Goal: Information Seeking & Learning: Learn about a topic

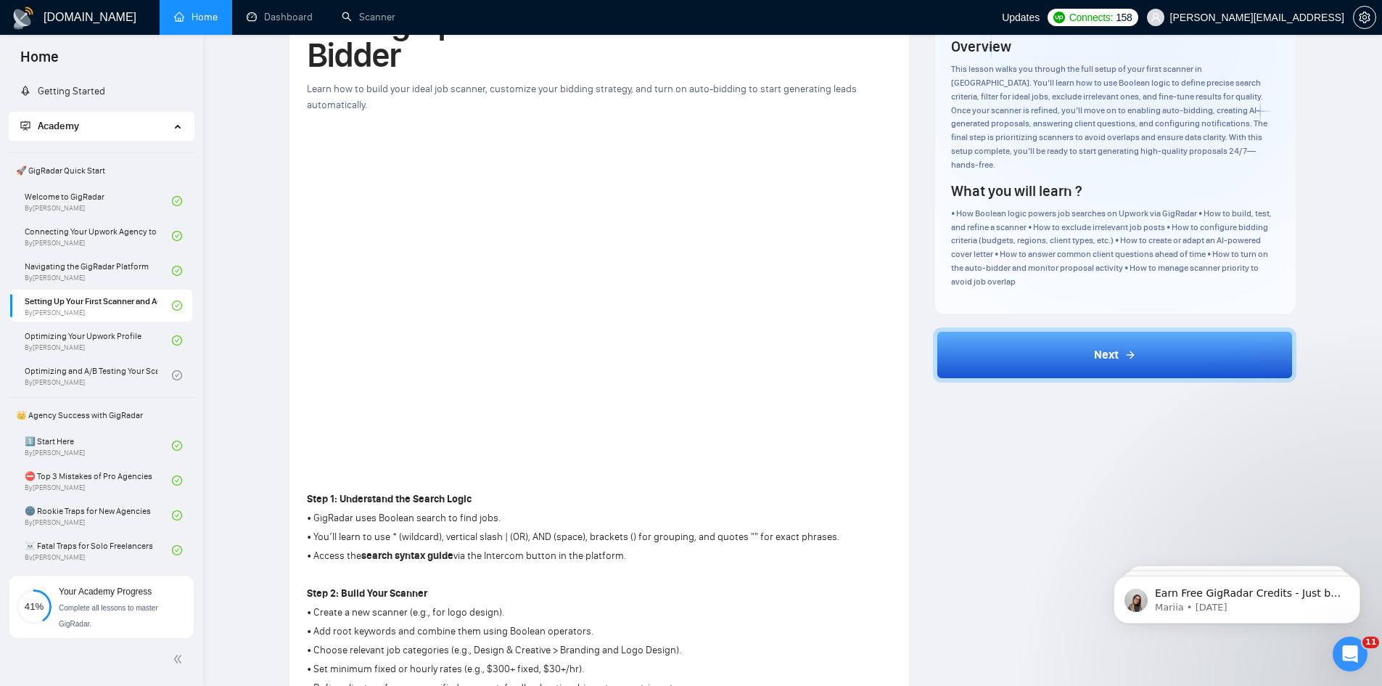
click at [1356, 646] on div "Open Intercom Messenger" at bounding box center [1350, 654] width 48 height 48
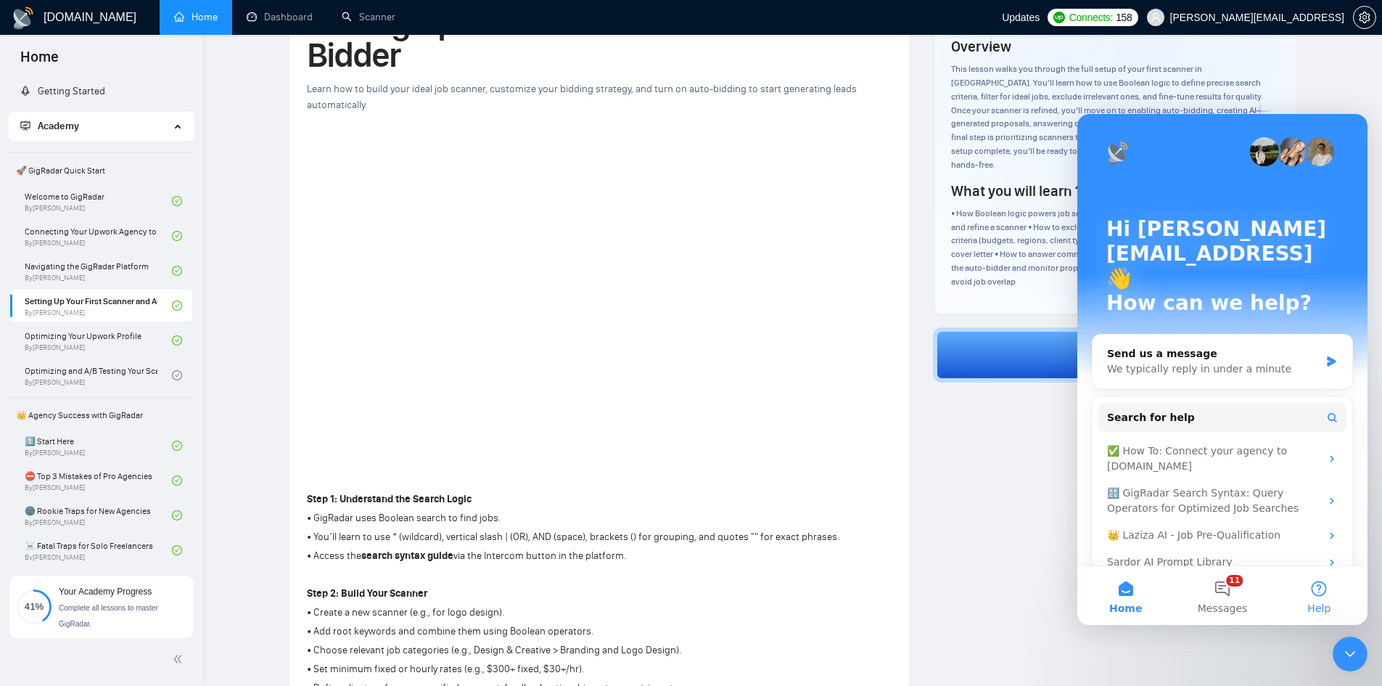
click at [1337, 596] on button "Help" at bounding box center [1319, 596] width 97 height 58
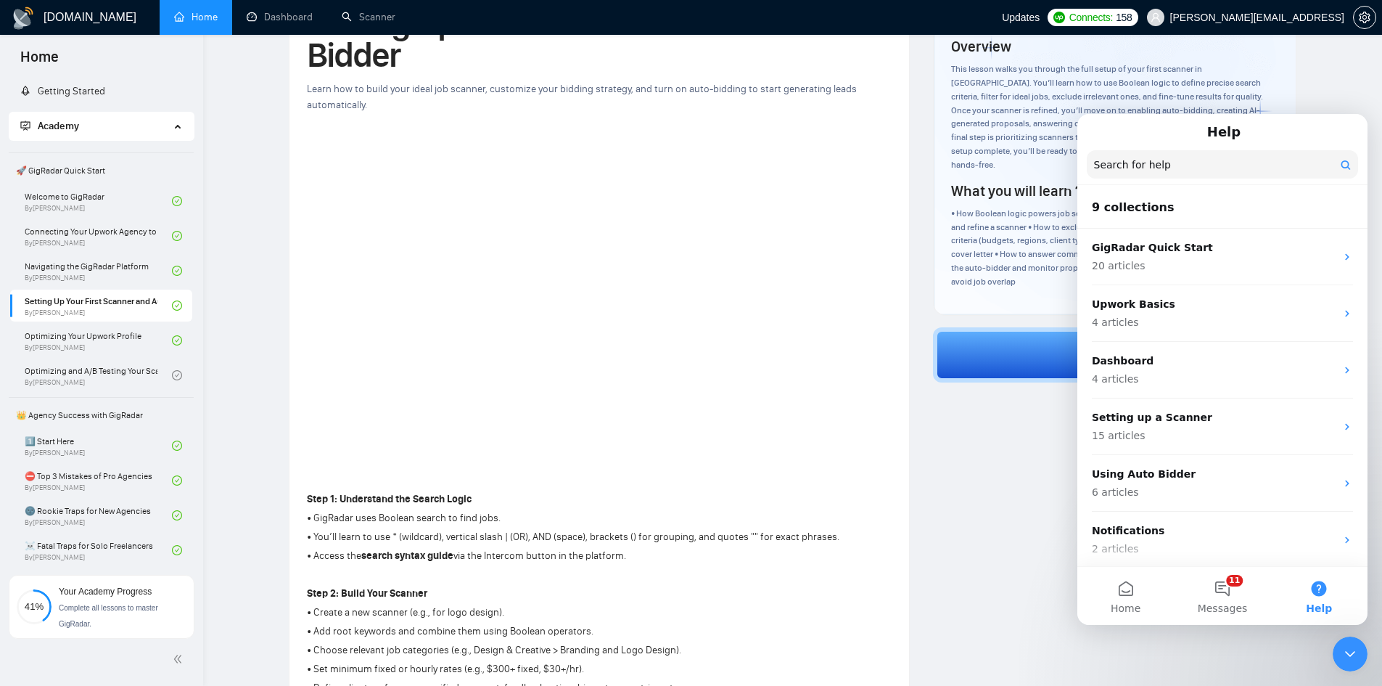
click at [1181, 178] on input "Search for help" at bounding box center [1222, 164] width 271 height 28
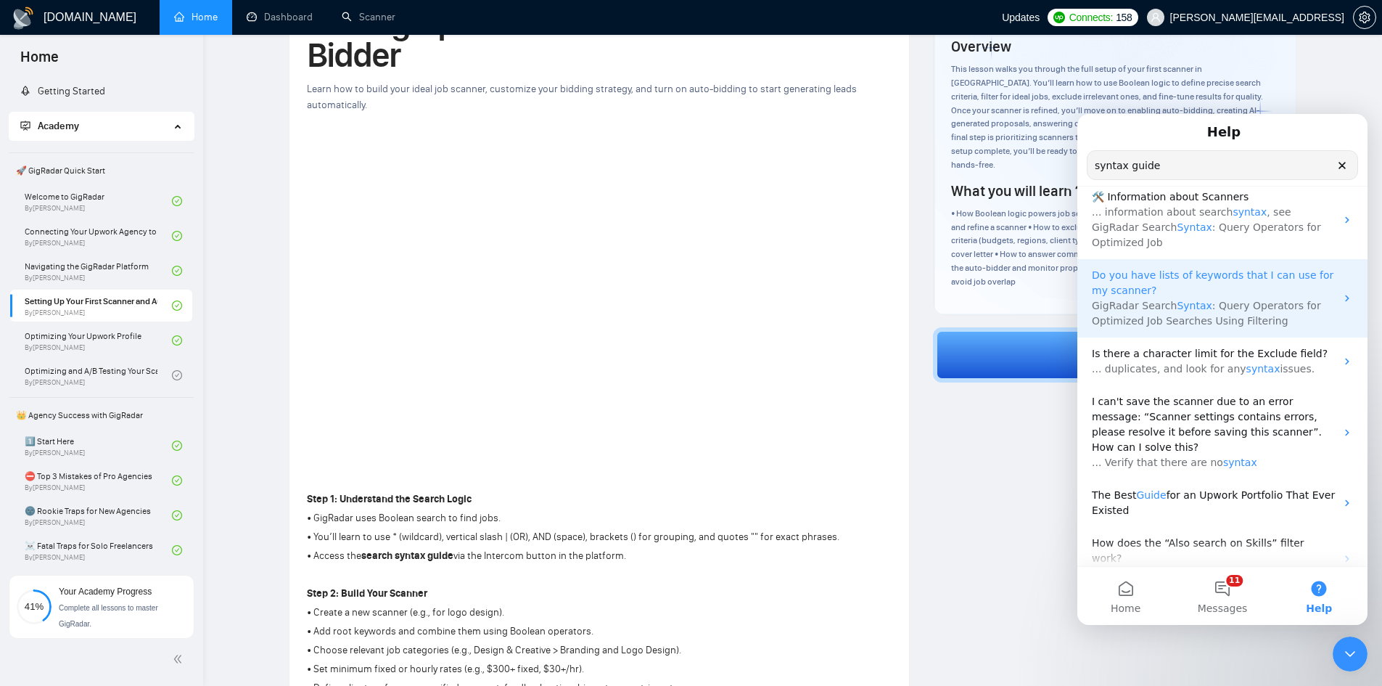
scroll to position [186, 0]
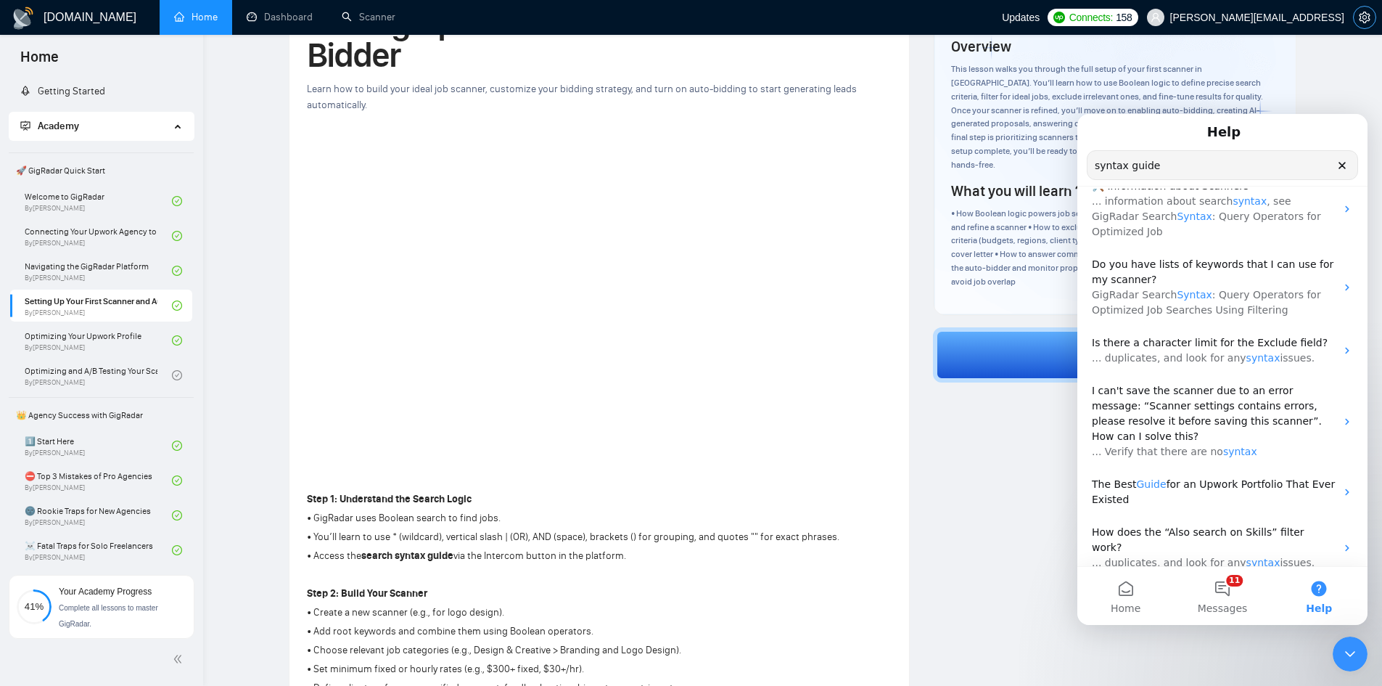
type input "syntax guide"
click at [1363, 22] on icon "setting" at bounding box center [1365, 18] width 12 height 12
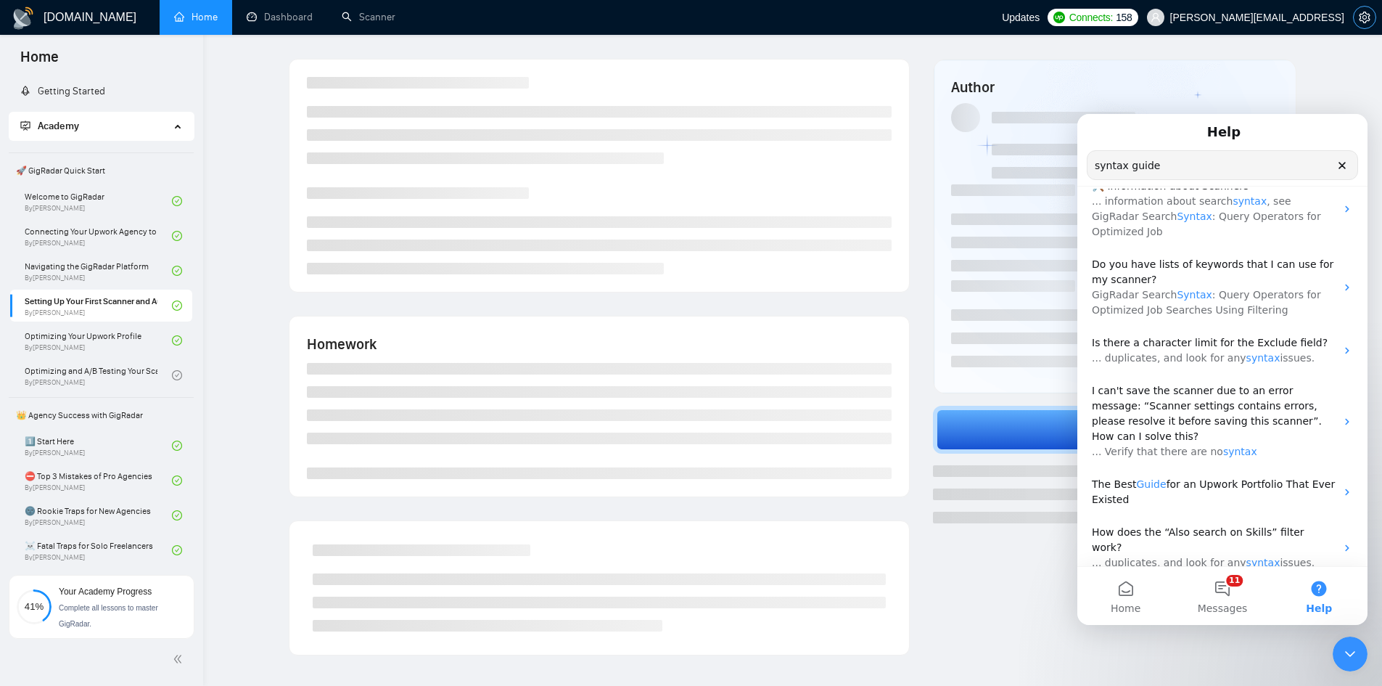
scroll to position [104, 0]
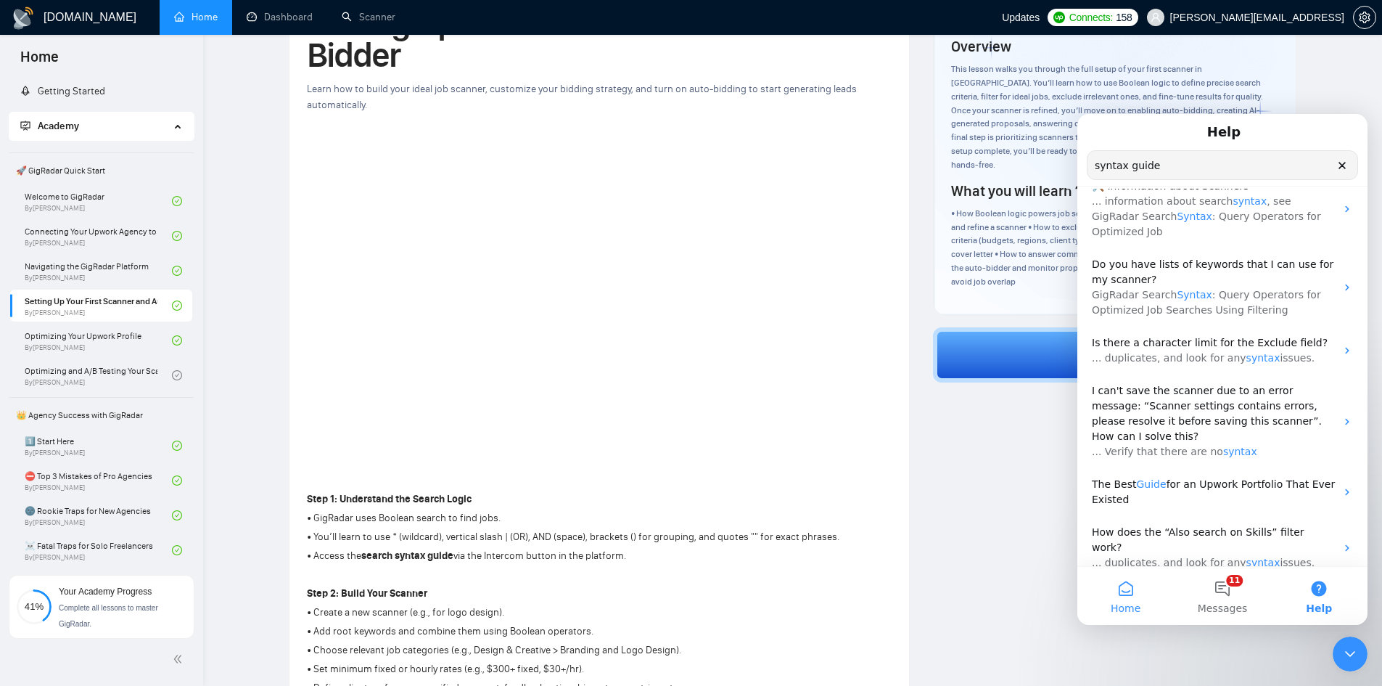
click at [1133, 599] on button "Home" at bounding box center [1125, 596] width 97 height 58
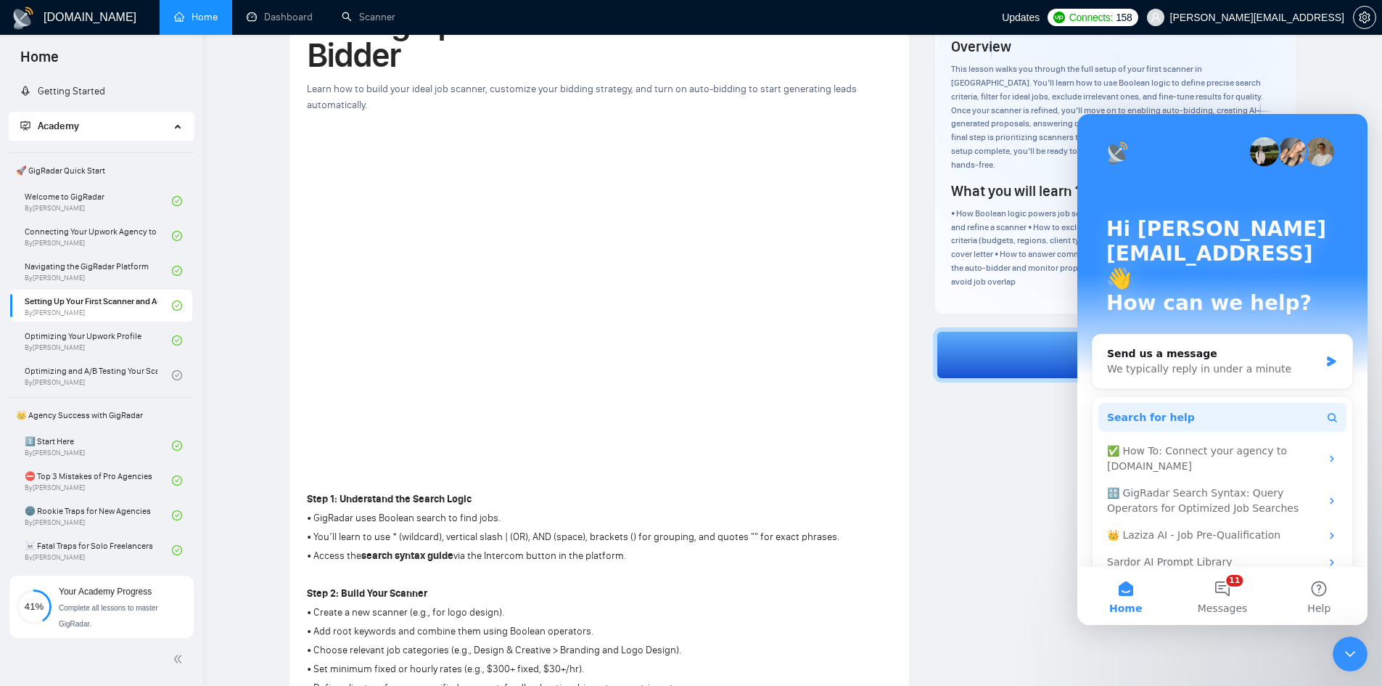
click at [1319, 403] on button "Search for help" at bounding box center [1223, 417] width 248 height 29
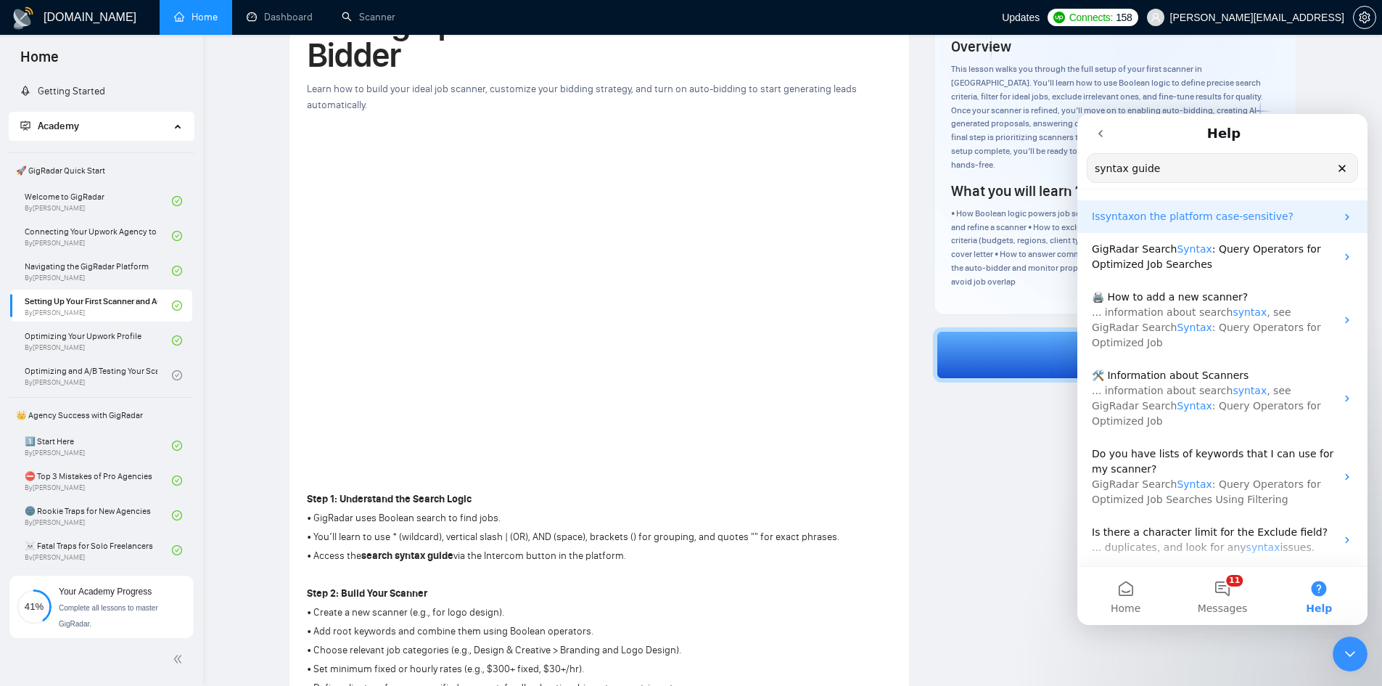
click at [1181, 223] on p "Is syntax on the platform case-sensitive?" at bounding box center [1214, 216] width 244 height 15
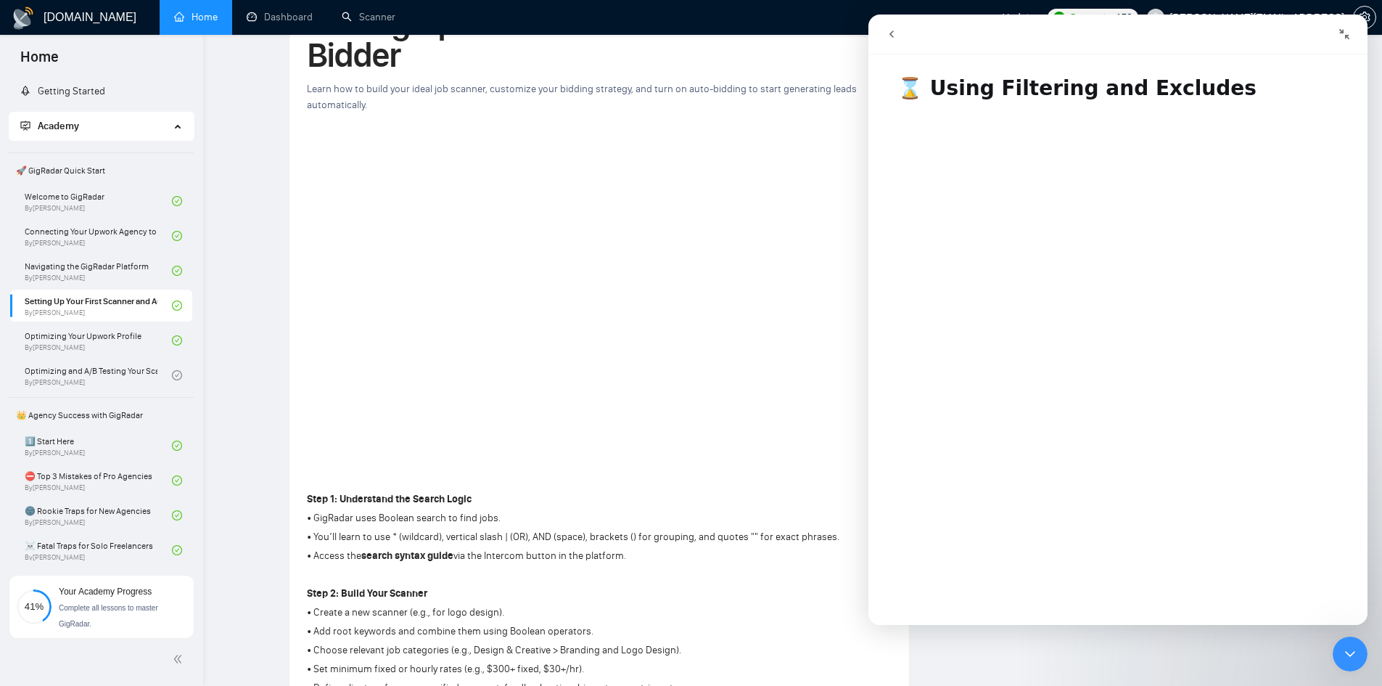
click at [887, 33] on icon "go back" at bounding box center [892, 34] width 12 height 12
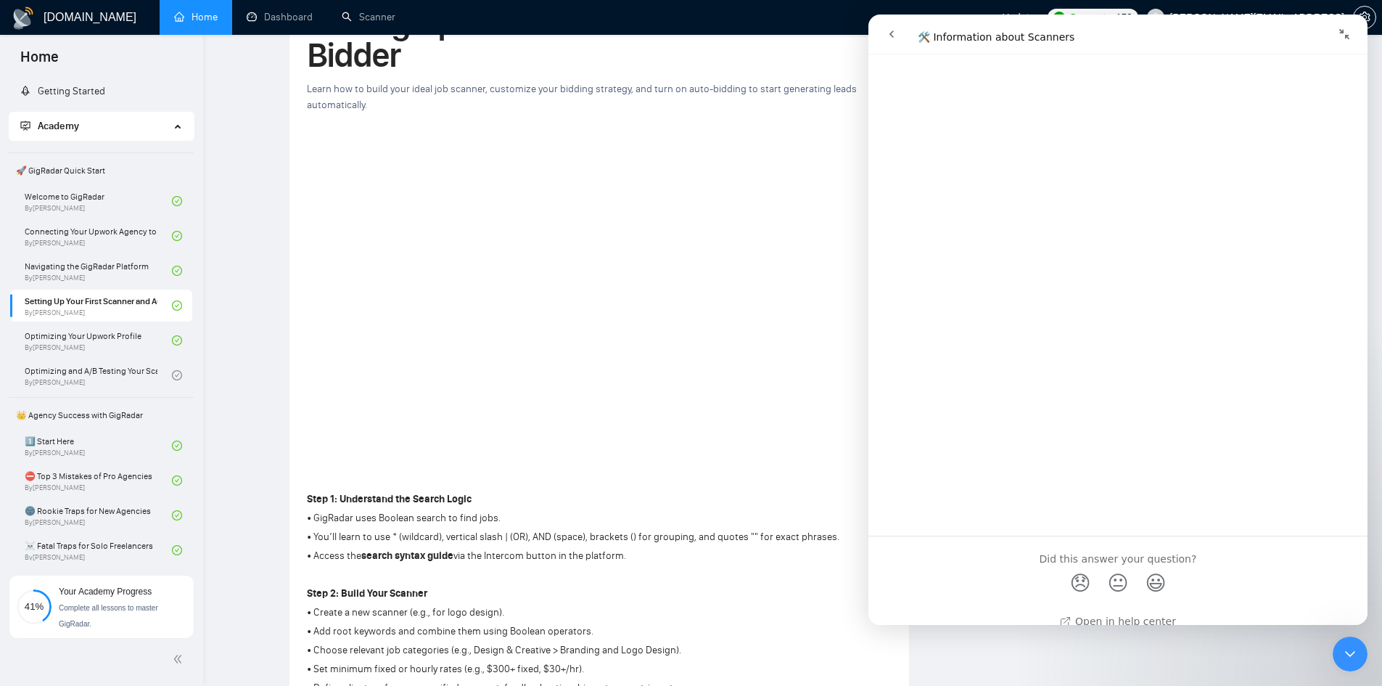
scroll to position [2561, 0]
click at [772, 479] on div "Lesson 4 Setting Up Your First Scanner and Auto-Bidder Learn how to build your …" at bounding box center [599, 608] width 585 height 1273
click at [1346, 647] on icon "Close Intercom Messenger" at bounding box center [1350, 653] width 17 height 17
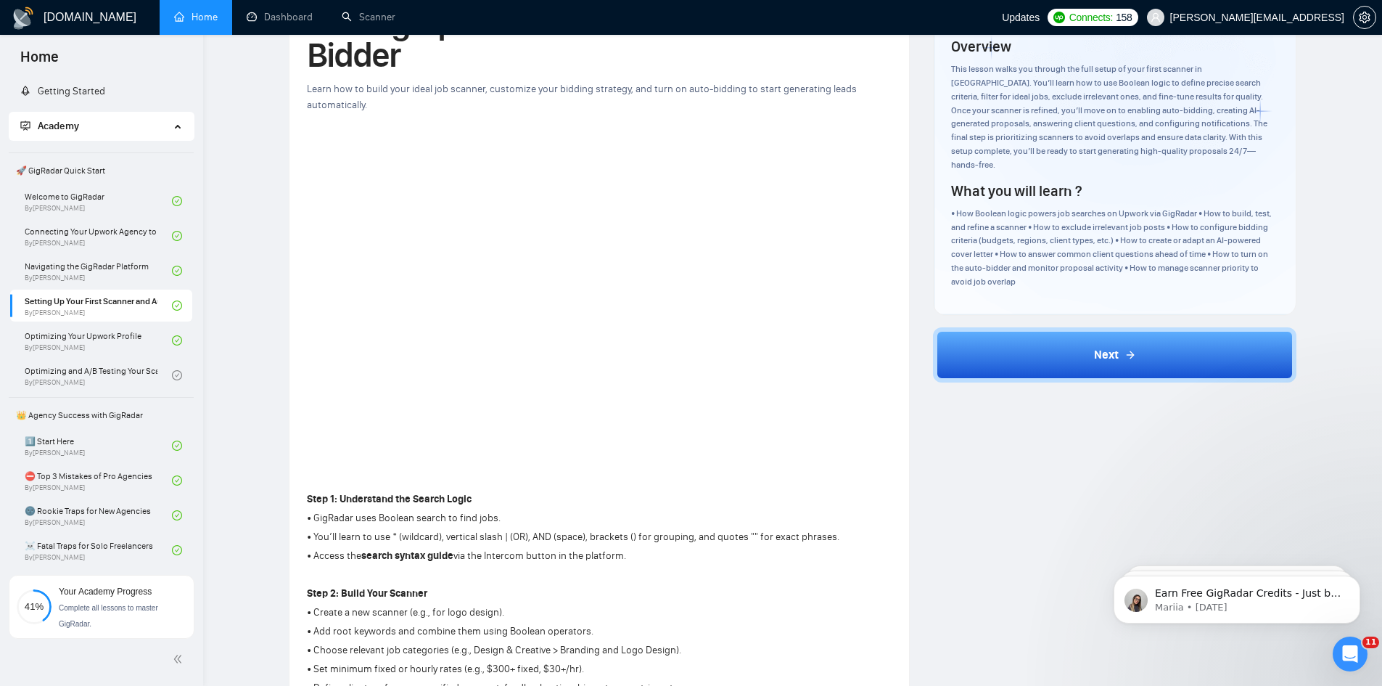
scroll to position [0, 0]
click at [1350, 579] on button "Dismiss notification" at bounding box center [1356, 579] width 19 height 19
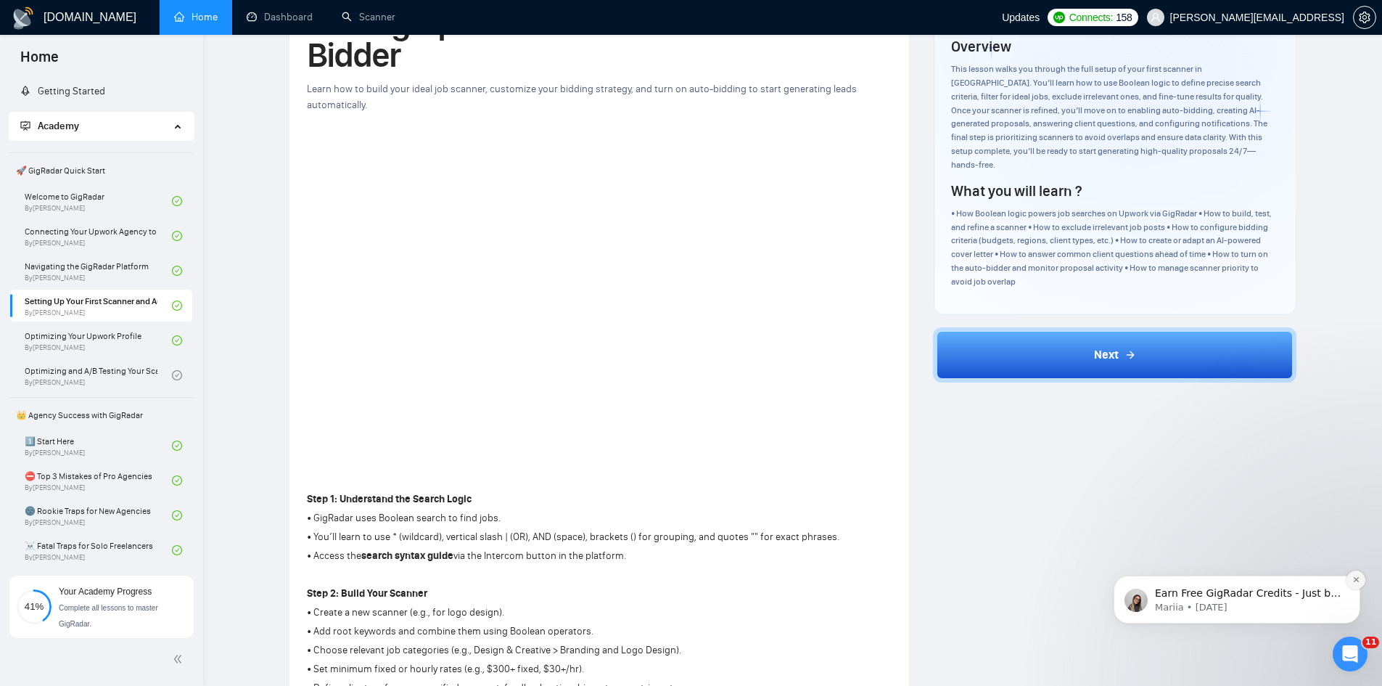
click at [1353, 585] on button "Dismiss notification" at bounding box center [1356, 579] width 19 height 19
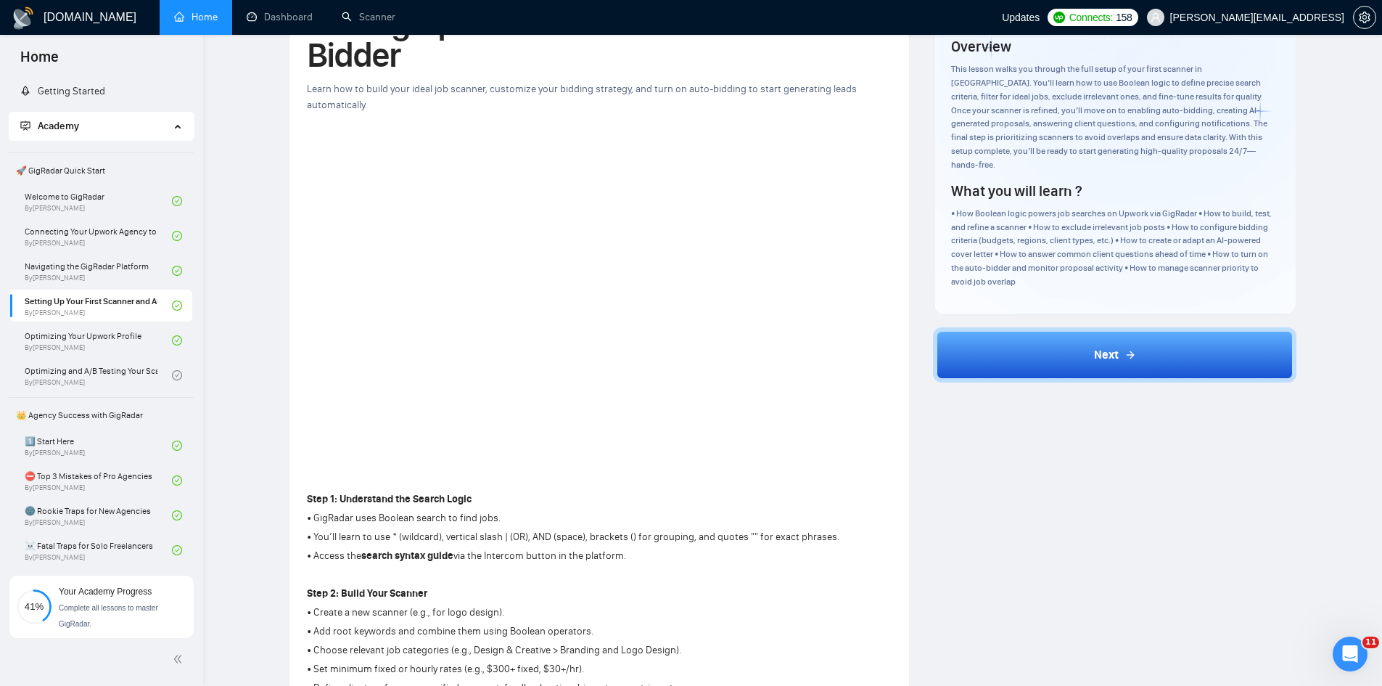
click at [1350, 654] on icon "Open Intercom Messenger" at bounding box center [1351, 654] width 24 height 24
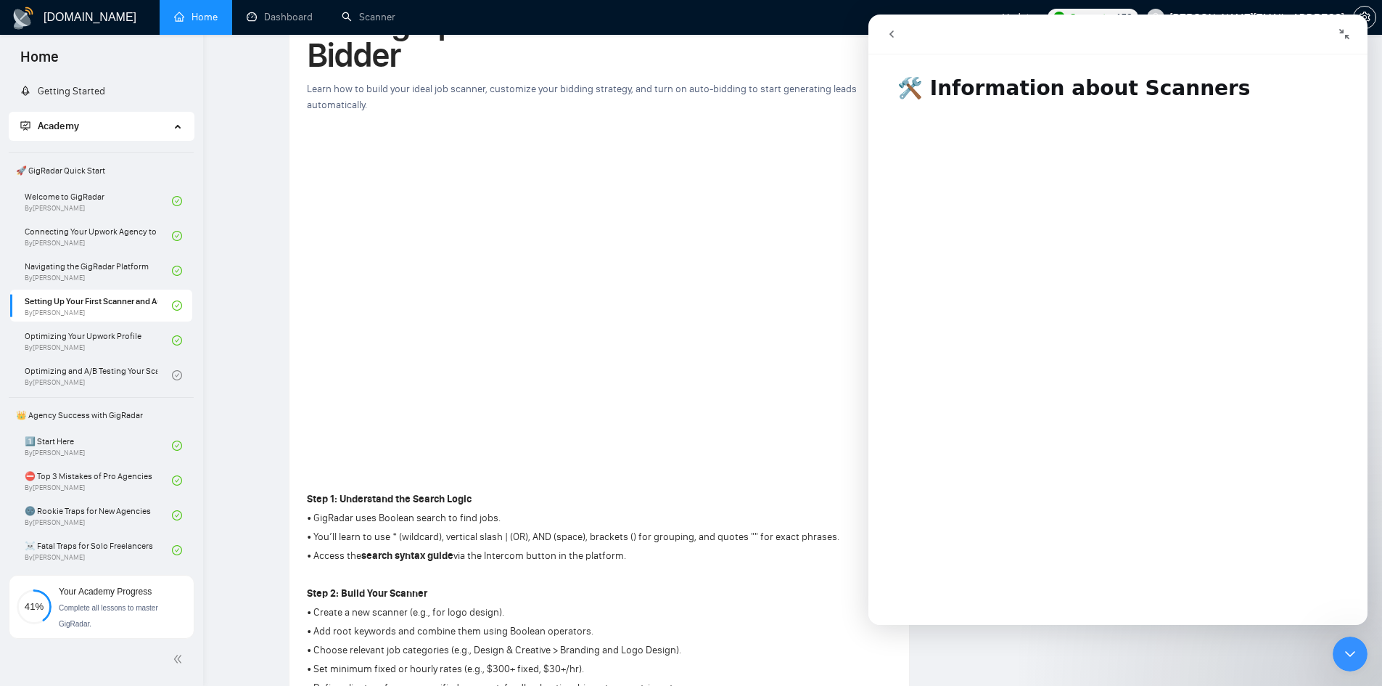
click at [896, 36] on icon "go back" at bounding box center [892, 34] width 12 height 12
click at [892, 34] on icon "go back" at bounding box center [892, 34] width 12 height 12
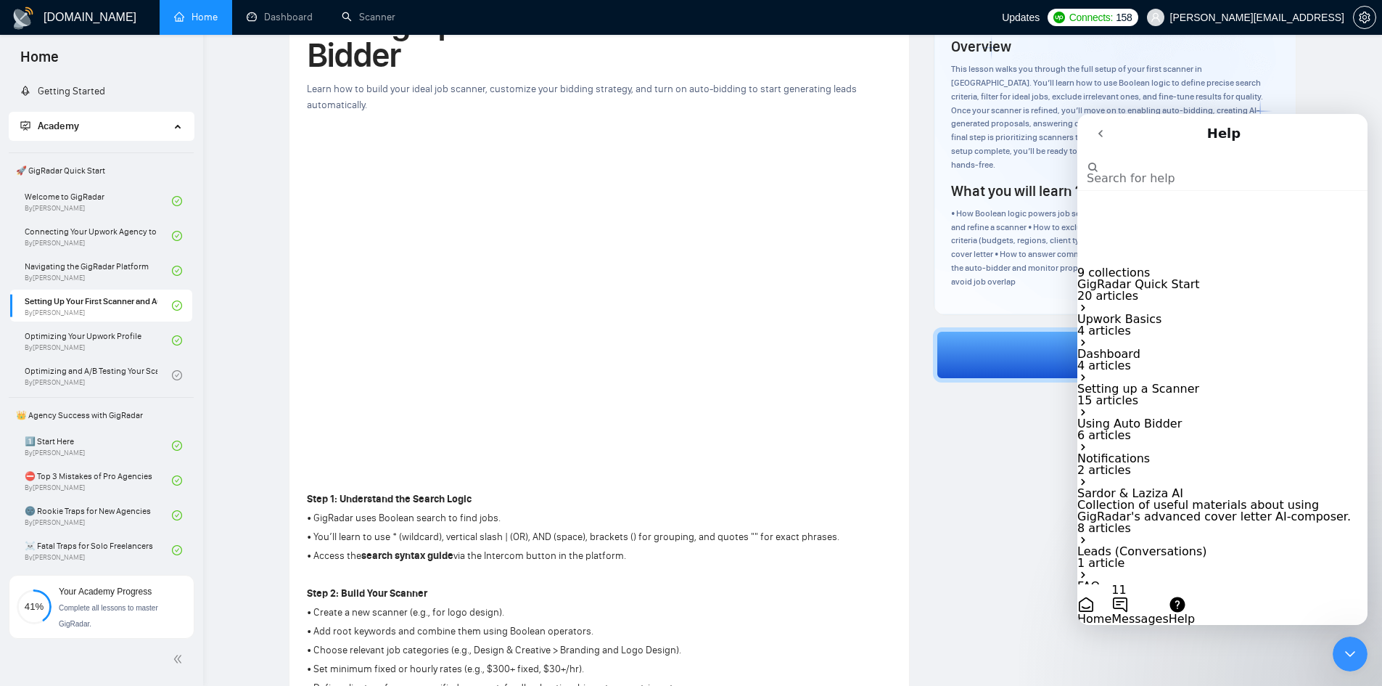
click at [1112, 612] on span "Home" at bounding box center [1094, 619] width 34 height 14
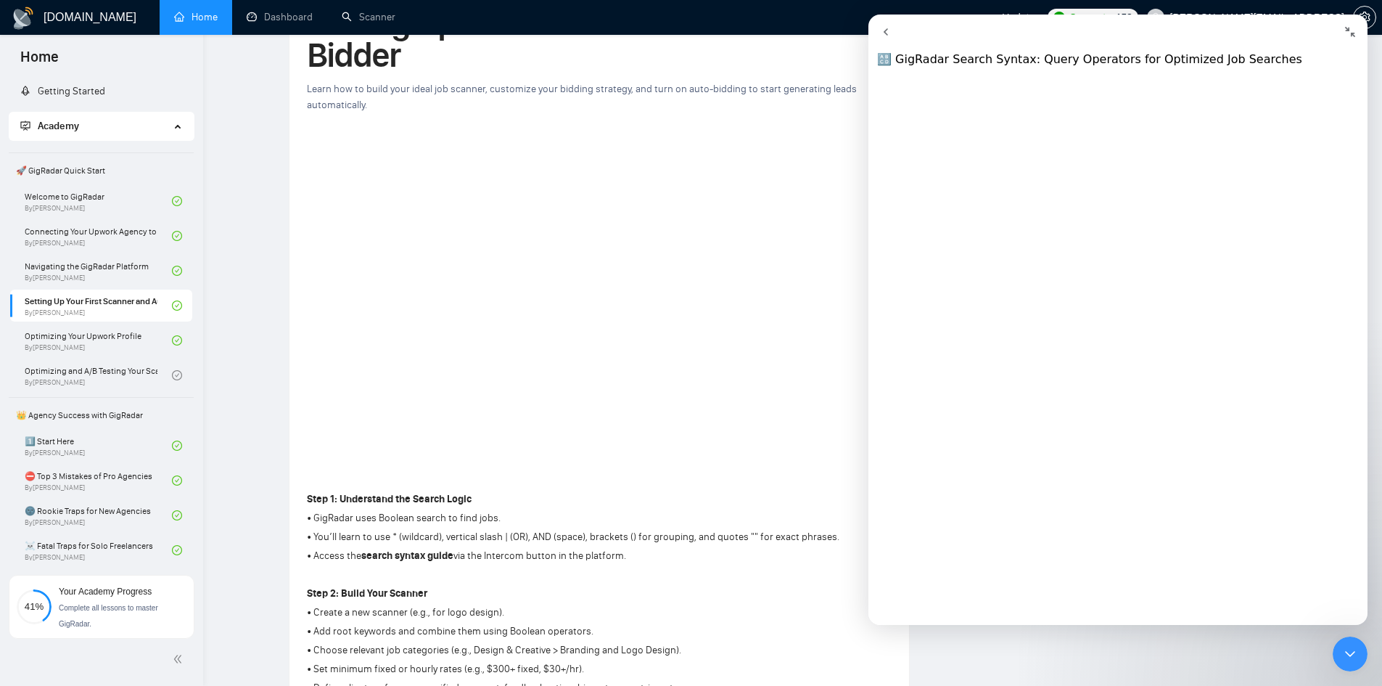
scroll to position [145, 0]
click at [1358, 658] on icon "Close Intercom Messenger" at bounding box center [1350, 653] width 17 height 17
